Goal: Entertainment & Leisure: Consume media (video, audio)

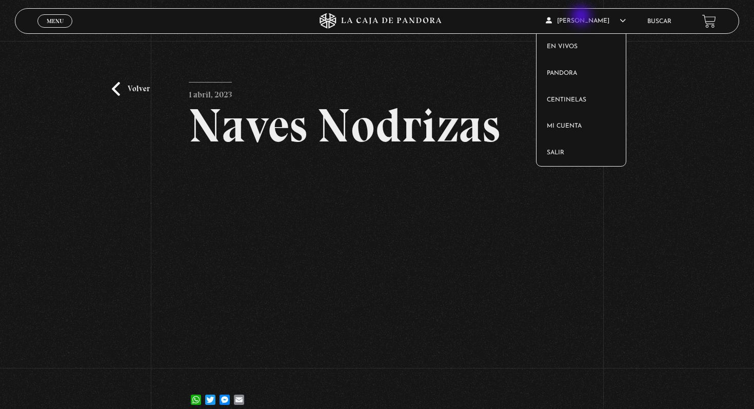
scroll to position [51, 0]
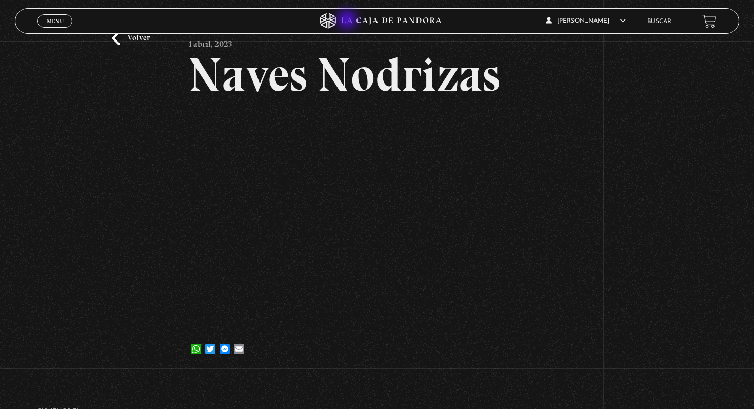
click at [348, 21] on icon at bounding box center [377, 20] width 226 height 15
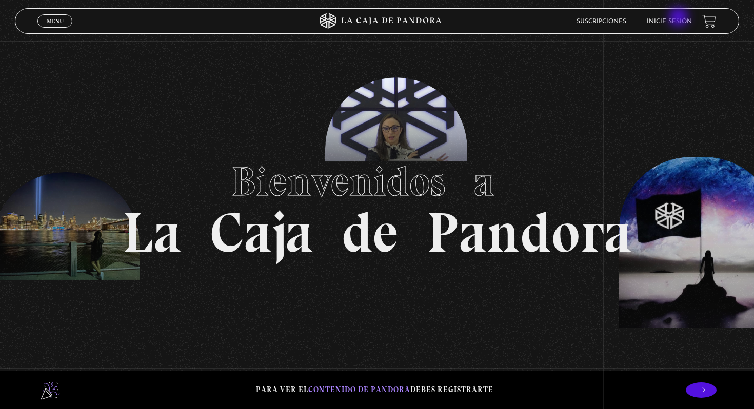
click at [680, 18] on link "Inicie sesión" at bounding box center [669, 21] width 45 height 6
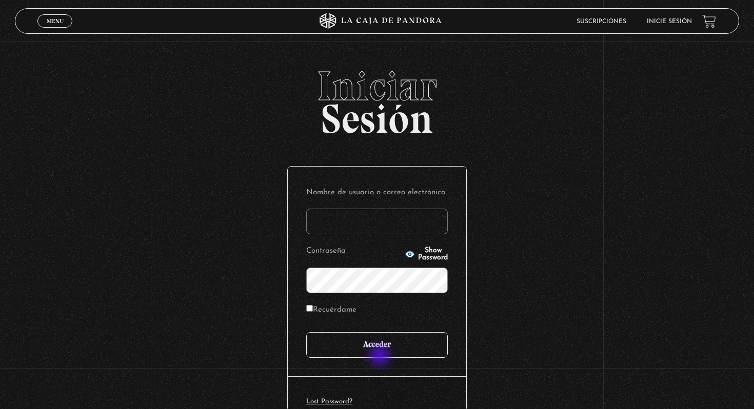
type input "[EMAIL_ADDRESS][DOMAIN_NAME]"
click at [381, 357] on input "Acceder" at bounding box center [377, 345] width 142 height 26
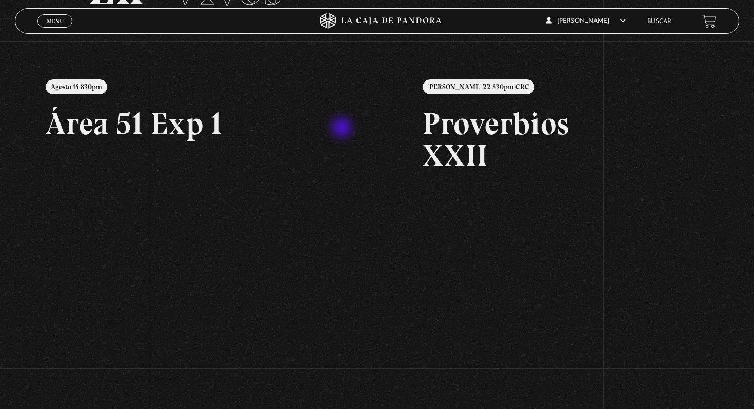
scroll to position [162, 0]
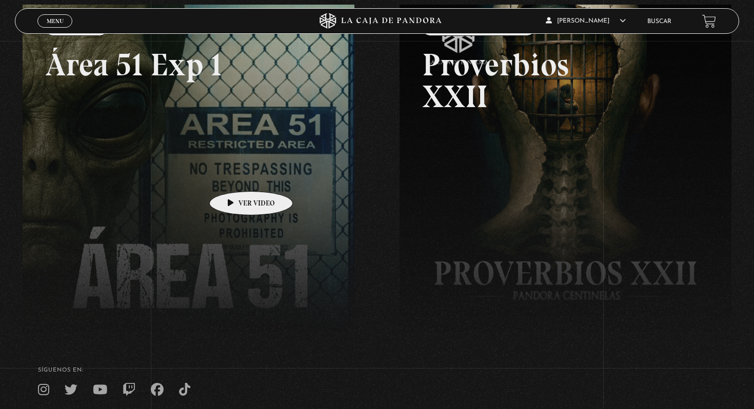
click at [234, 176] on link at bounding box center [400, 209] width 754 height 409
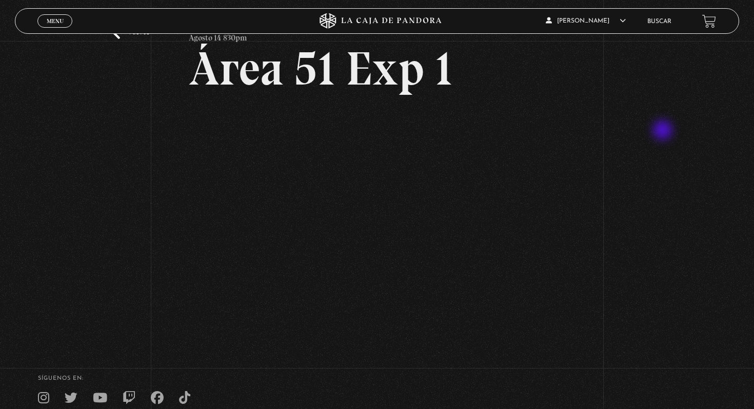
scroll to position [53, 0]
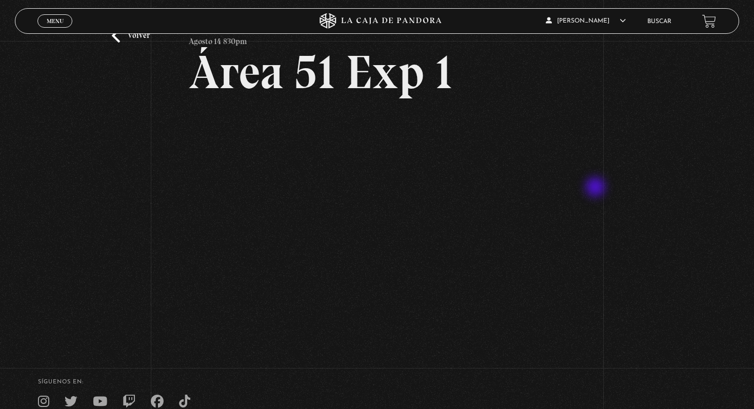
click at [597, 188] on div "Volver Agosto 14 830pm Área 51 Exp 1" at bounding box center [377, 166] width 754 height 356
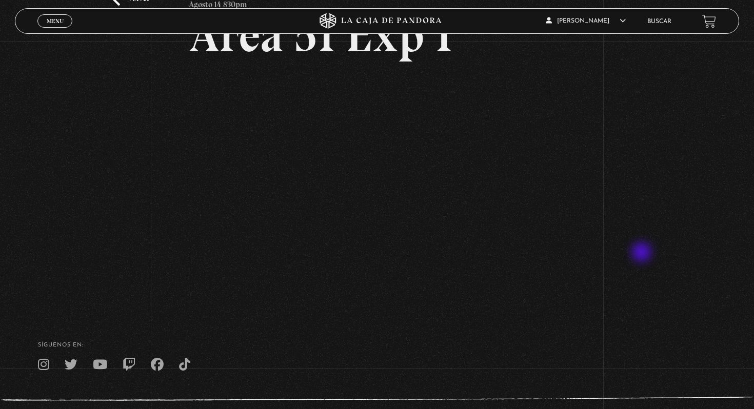
scroll to position [72, 0]
